Goal: Information Seeking & Learning: Learn about a topic

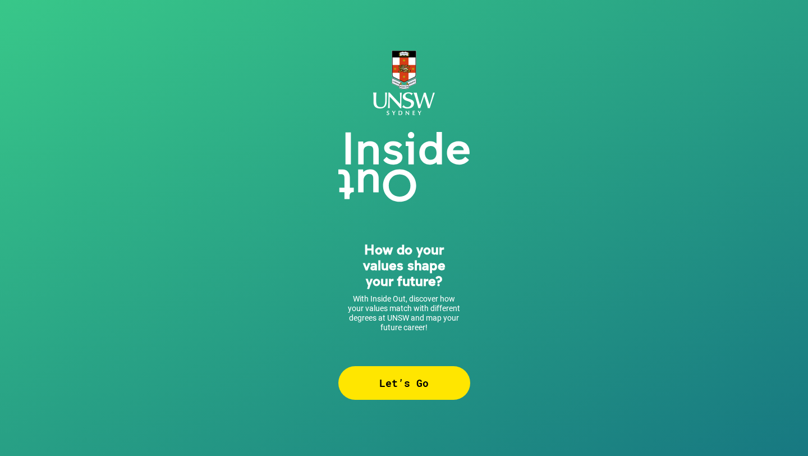
click at [405, 372] on div "Let’s Go" at bounding box center [404, 383] width 132 height 34
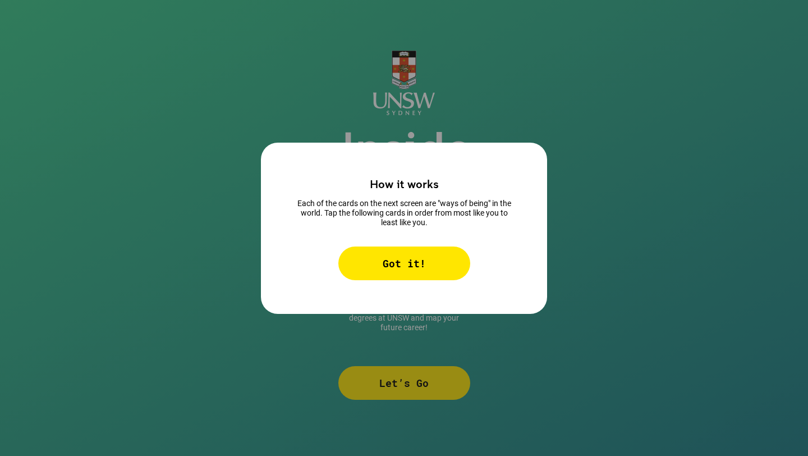
click at [366, 266] on div "Got it!" at bounding box center [404, 263] width 132 height 34
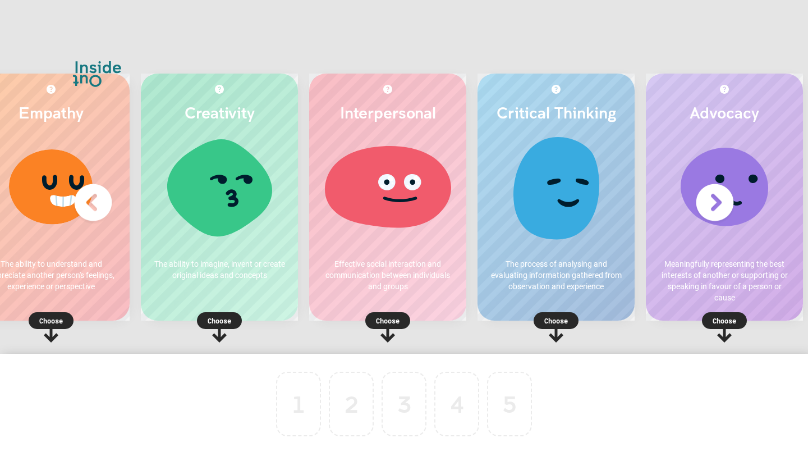
scroll to position [0, 67]
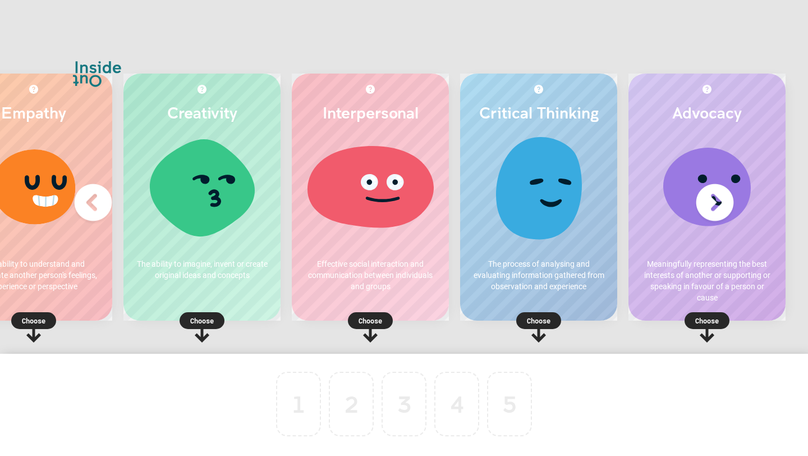
click at [530, 323] on p "Choose" at bounding box center [538, 320] width 157 height 11
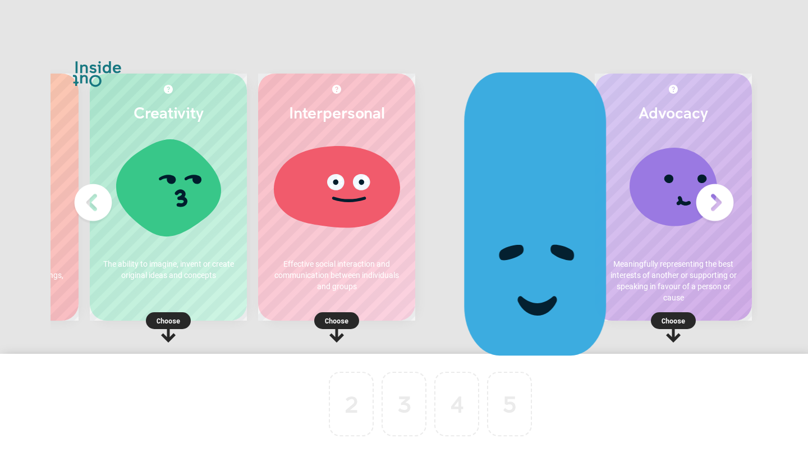
scroll to position [0, 0]
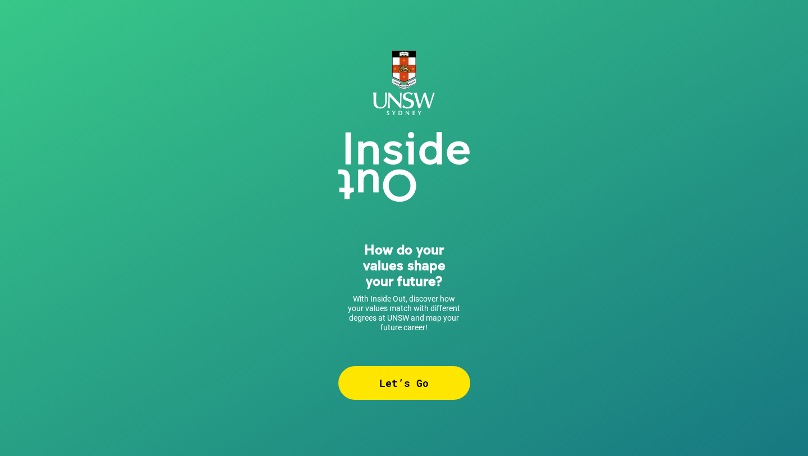
click at [385, 386] on div "Let’s Go" at bounding box center [404, 383] width 132 height 34
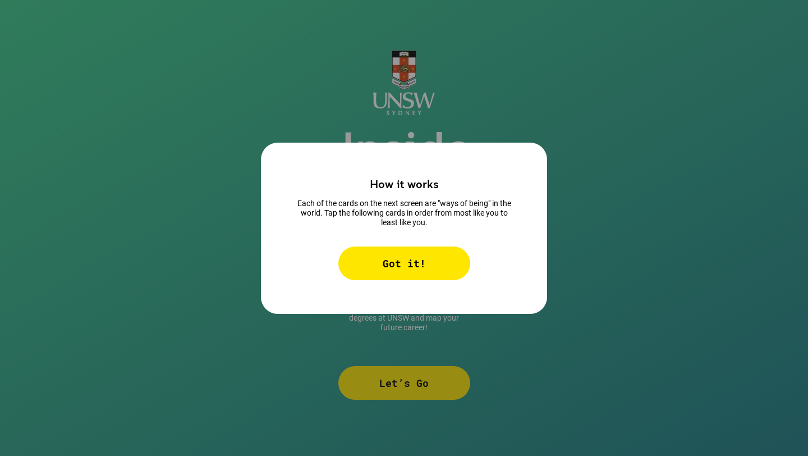
click at [404, 273] on div "Got it!" at bounding box center [404, 263] width 132 height 34
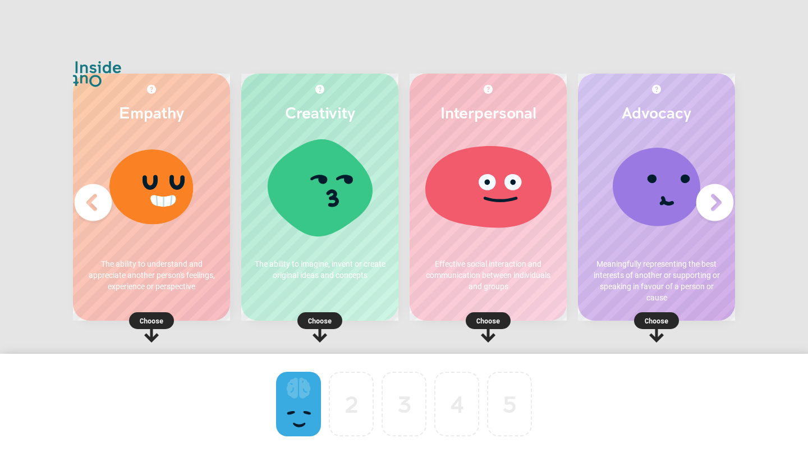
click at [333, 321] on rect at bounding box center [320, 320] width 45 height 17
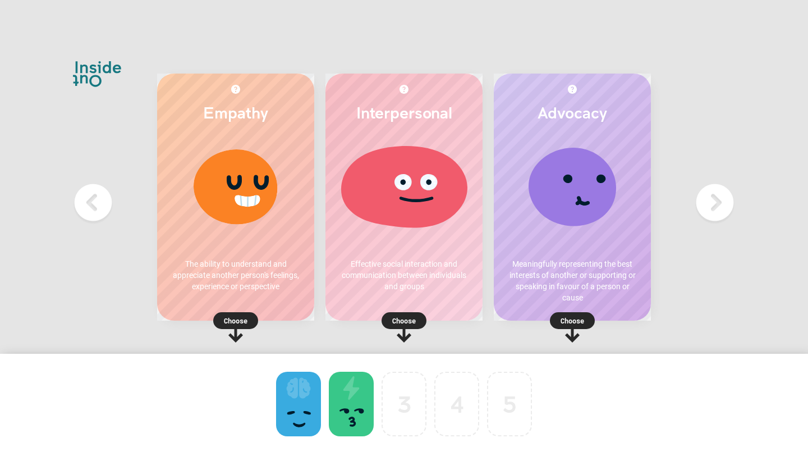
click at [415, 320] on p "Choose" at bounding box center [404, 320] width 157 height 11
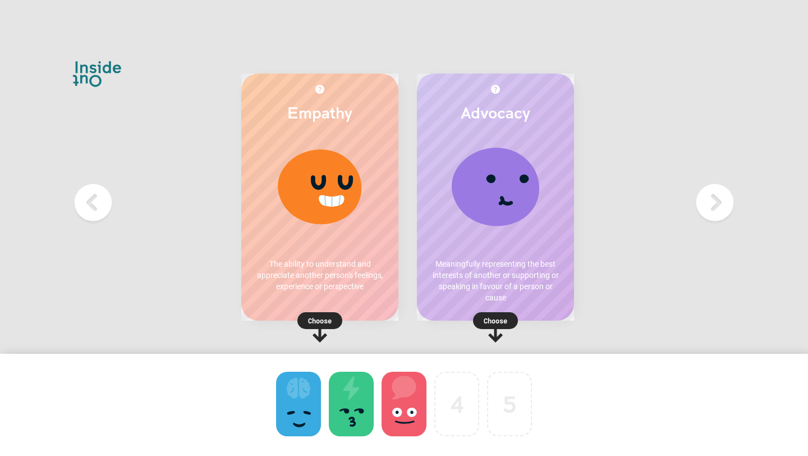
click at [530, 326] on p "Choose" at bounding box center [495, 320] width 157 height 11
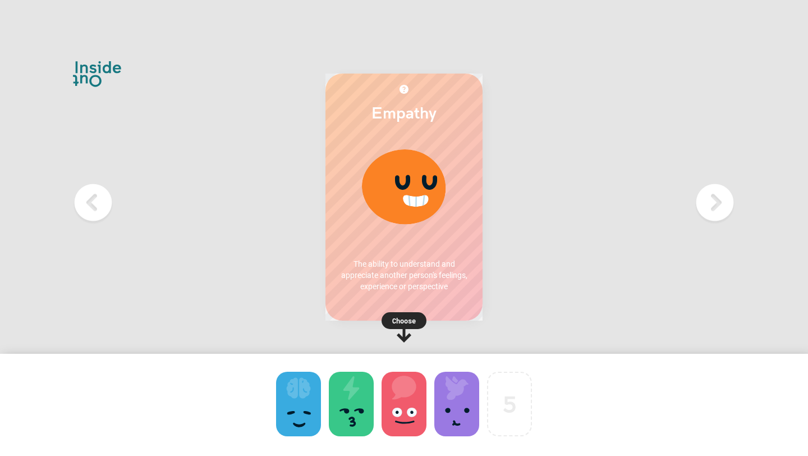
click at [410, 321] on p "Choose" at bounding box center [404, 320] width 157 height 11
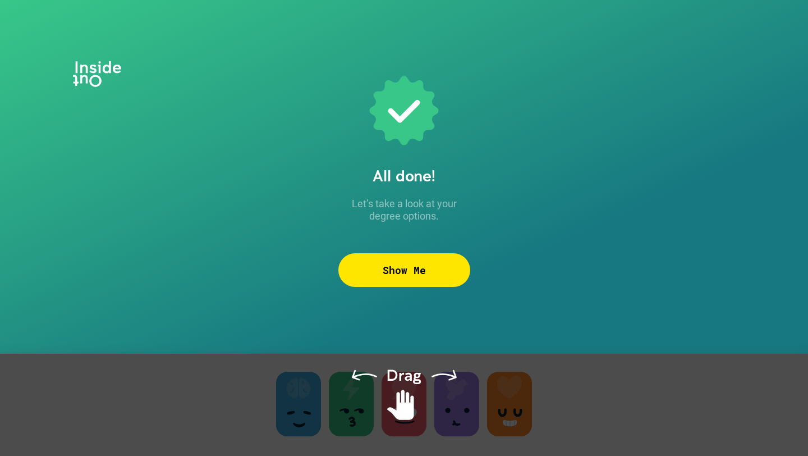
click at [410, 269] on div "Show Me" at bounding box center [404, 270] width 132 height 34
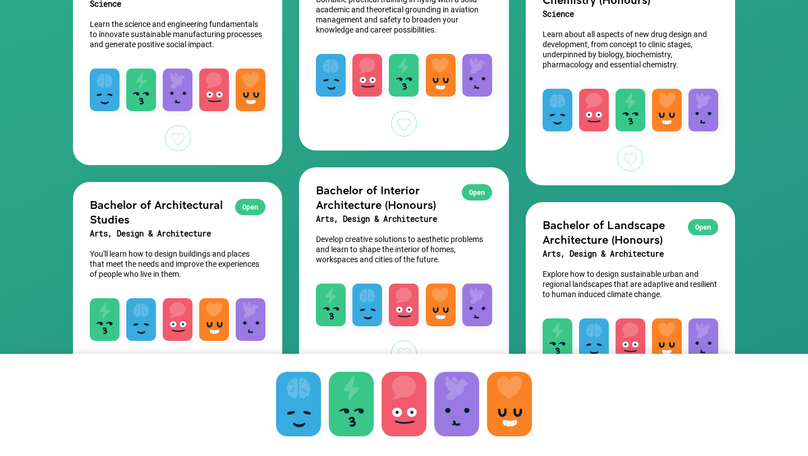
scroll to position [1021, 0]
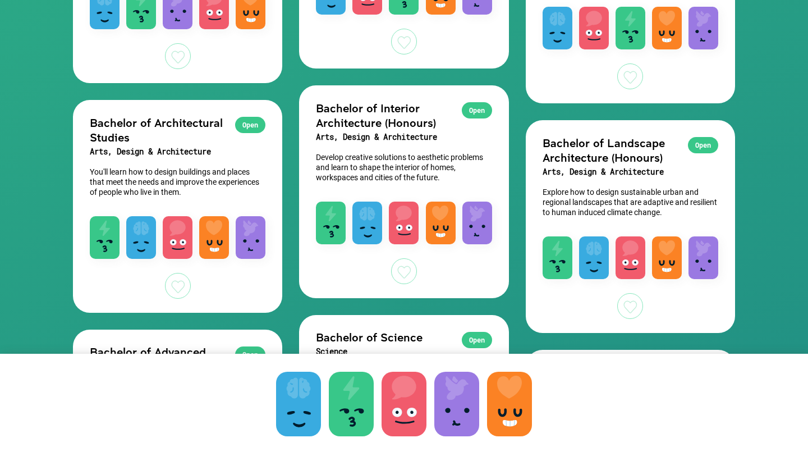
click at [248, 123] on div "Open" at bounding box center [250, 125] width 30 height 16
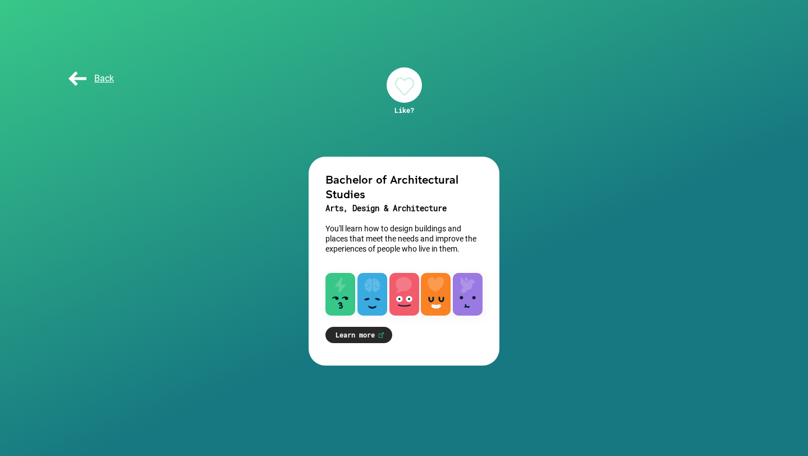
click at [391, 84] on div at bounding box center [404, 84] width 35 height 35
click at [83, 82] on span "Back" at bounding box center [90, 78] width 48 height 11
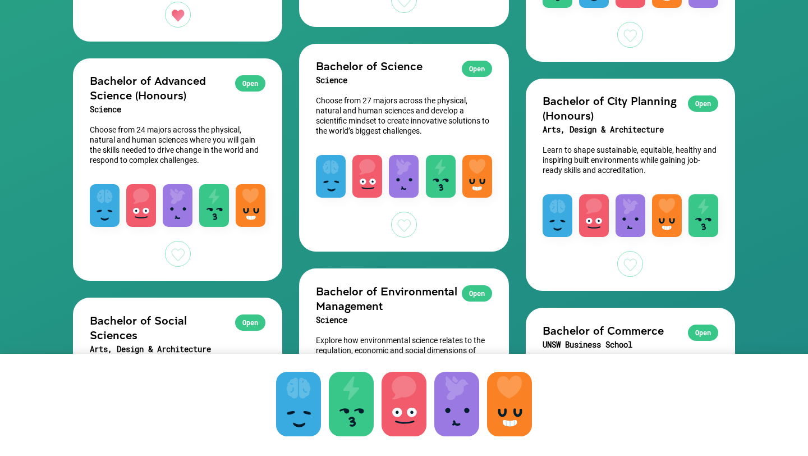
scroll to position [1289, 0]
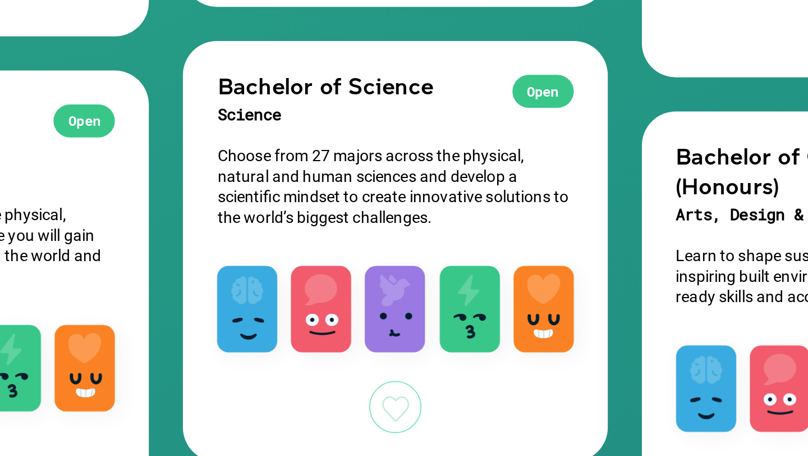
click at [475, 71] on div "Open" at bounding box center [477, 72] width 30 height 16
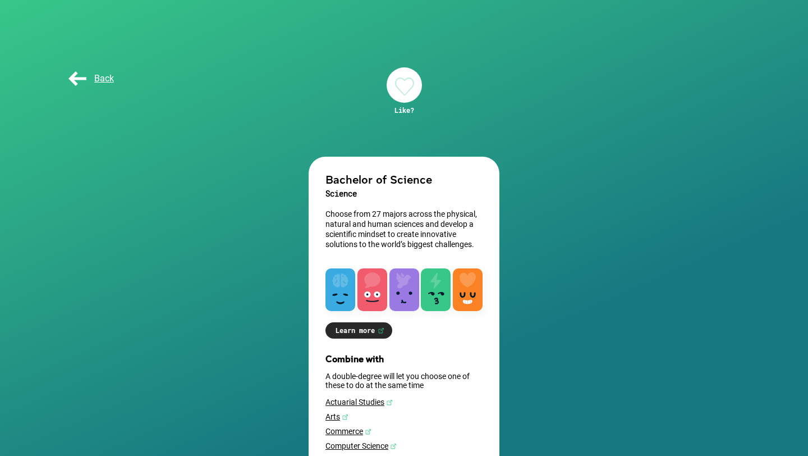
click at [406, 89] on div at bounding box center [404, 84] width 35 height 35
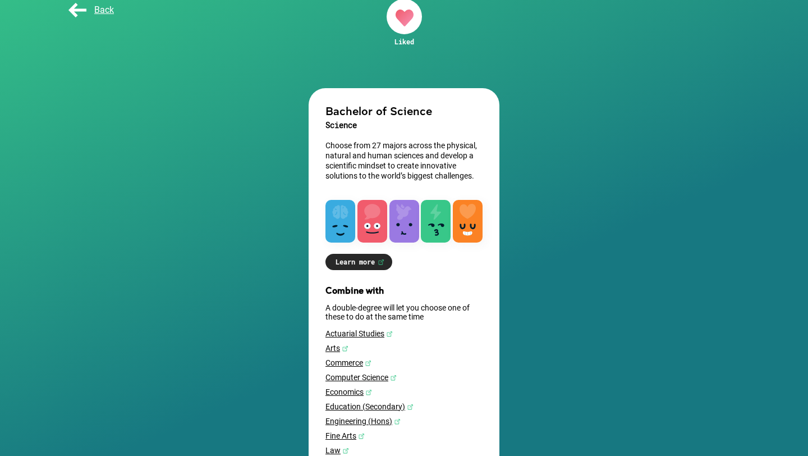
scroll to position [139, 0]
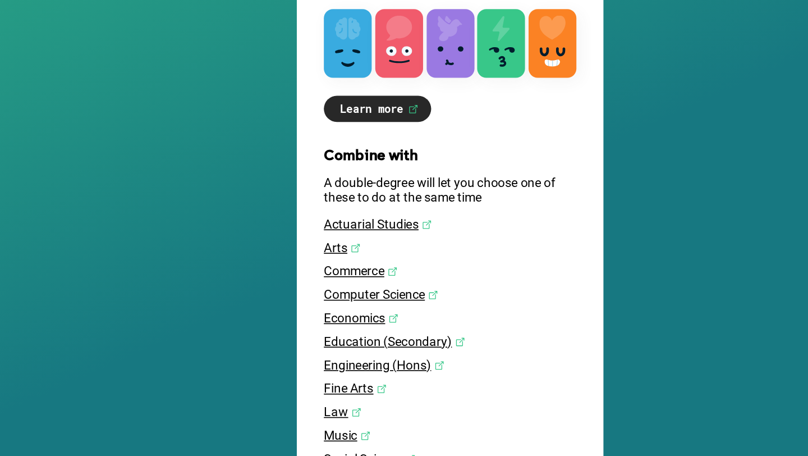
click at [346, 354] on link "Engineering (Hons)" at bounding box center [404, 353] width 157 height 9
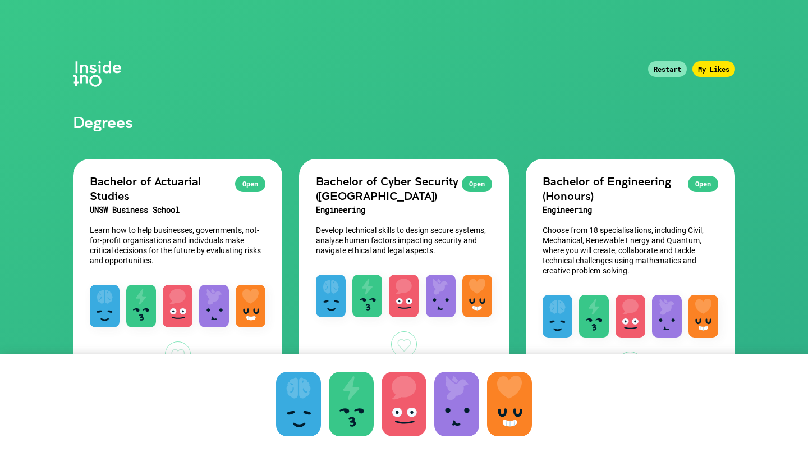
click at [718, 71] on div "My Likes" at bounding box center [714, 69] width 43 height 16
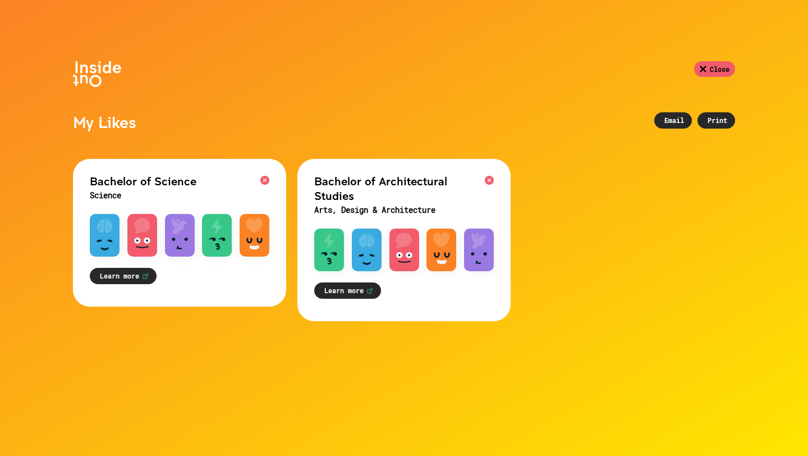
click at [671, 123] on div "Email" at bounding box center [674, 120] width 38 height 16
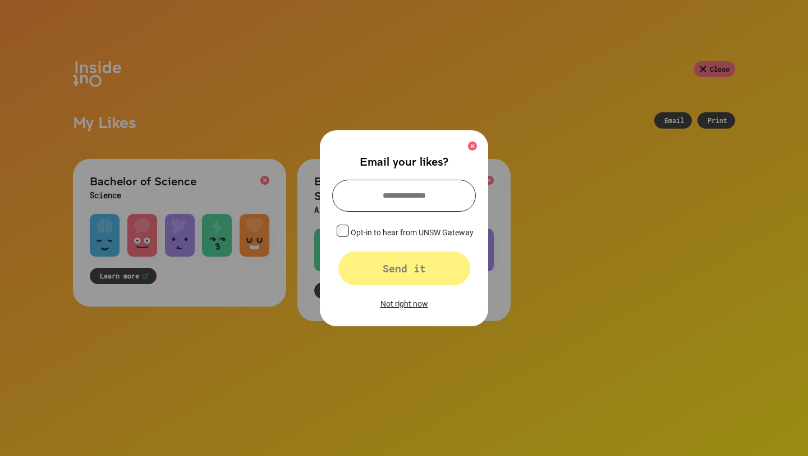
click at [472, 146] on img at bounding box center [472, 145] width 9 height 9
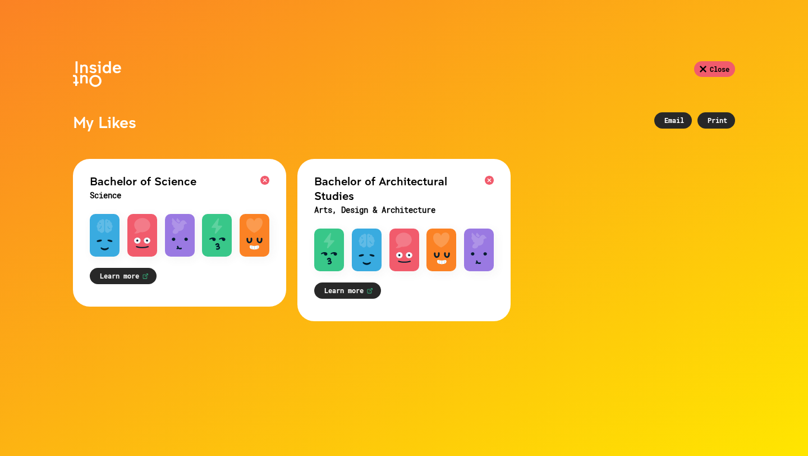
click at [214, 190] on h3 "Science" at bounding box center [180, 195] width 180 height 15
click at [112, 274] on link "Learn more" at bounding box center [123, 276] width 67 height 16
